Goal: Task Accomplishment & Management: Use online tool/utility

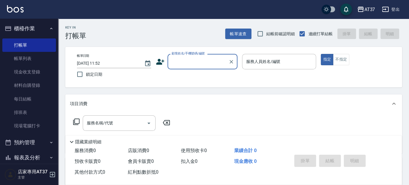
click at [208, 59] on input "顧客姓名/手機號碼/編號" at bounding box center [198, 62] width 56 height 10
click at [212, 81] on li "[PERSON_NAME]/0939000991/0939000991" at bounding box center [202, 77] width 70 height 10
type input "[PERSON_NAME]/0939000991/0939000991"
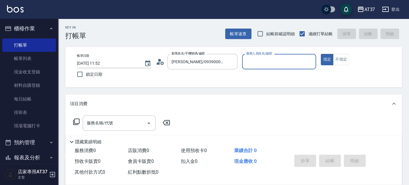
click at [281, 68] on div "服務人員姓名/編號" at bounding box center [279, 61] width 74 height 15
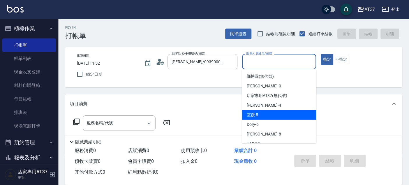
click at [284, 111] on div "室媛 -5" at bounding box center [279, 115] width 74 height 10
type input "室媛-5"
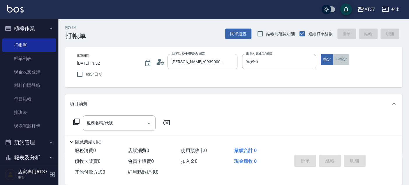
click at [344, 59] on button "不指定" at bounding box center [341, 59] width 16 height 11
click at [78, 122] on icon at bounding box center [76, 121] width 7 height 7
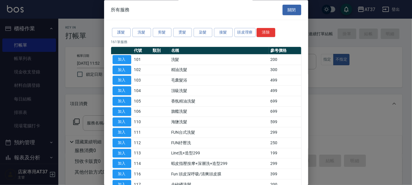
drag, startPoint x: 175, startPoint y: 30, endPoint x: 226, endPoint y: 52, distance: 55.2
click at [176, 30] on button "燙髮" at bounding box center [182, 32] width 19 height 9
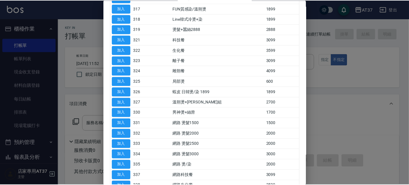
scroll to position [226, 0]
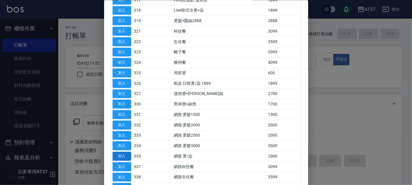
click at [125, 153] on button "加入" at bounding box center [121, 156] width 19 height 9
type input "網路 燙/染(335)"
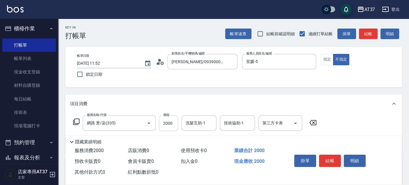
click at [171, 126] on input "2000" at bounding box center [168, 123] width 19 height 16
type input "1300"
type input "25"
click at [168, 123] on input "1300" at bounding box center [168, 123] width 19 height 16
type input "2300"
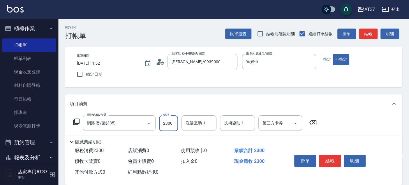
click at [194, 124] on div "洗髮互助-1 洗髮互助-1" at bounding box center [198, 122] width 35 height 15
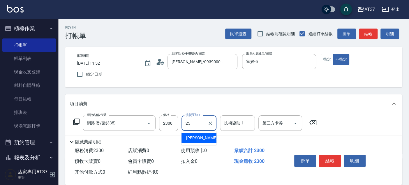
click at [193, 138] on span "[PERSON_NAME] -25" at bounding box center [204, 138] width 37 height 6
type input "[PERSON_NAME]-25"
click at [362, 35] on button "結帳" at bounding box center [368, 34] width 19 height 11
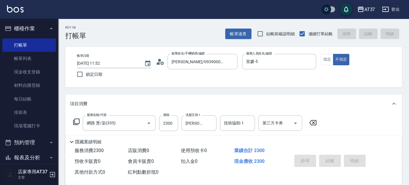
type input "[DATE] 12:36"
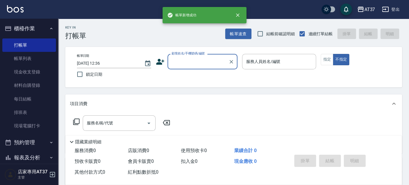
scroll to position [0, 0]
